Goal: Find specific page/section: Find specific page/section

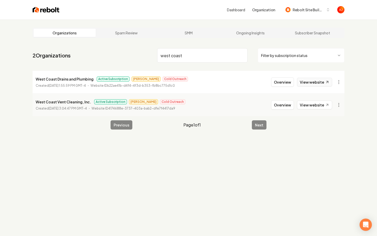
type input "west coast"
click at [317, 82] on link "View website" at bounding box center [314, 82] width 35 height 9
click at [276, 83] on button "Overview" at bounding box center [282, 82] width 23 height 9
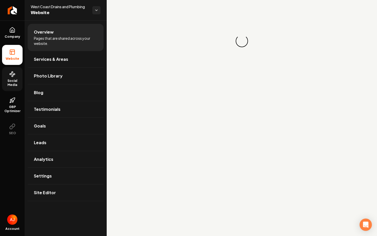
click at [10, 76] on icon at bounding box center [12, 74] width 6 height 6
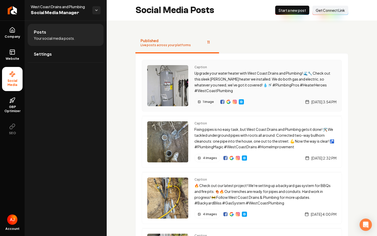
click at [229, 102] on img "Main content area" at bounding box center [229, 102] width 4 height 4
click at [14, 109] on span "GBP Optimizer" at bounding box center [12, 109] width 21 height 8
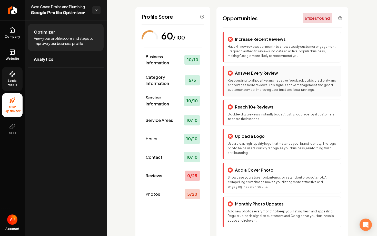
scroll to position [40, 0]
